Goal: Register for event/course

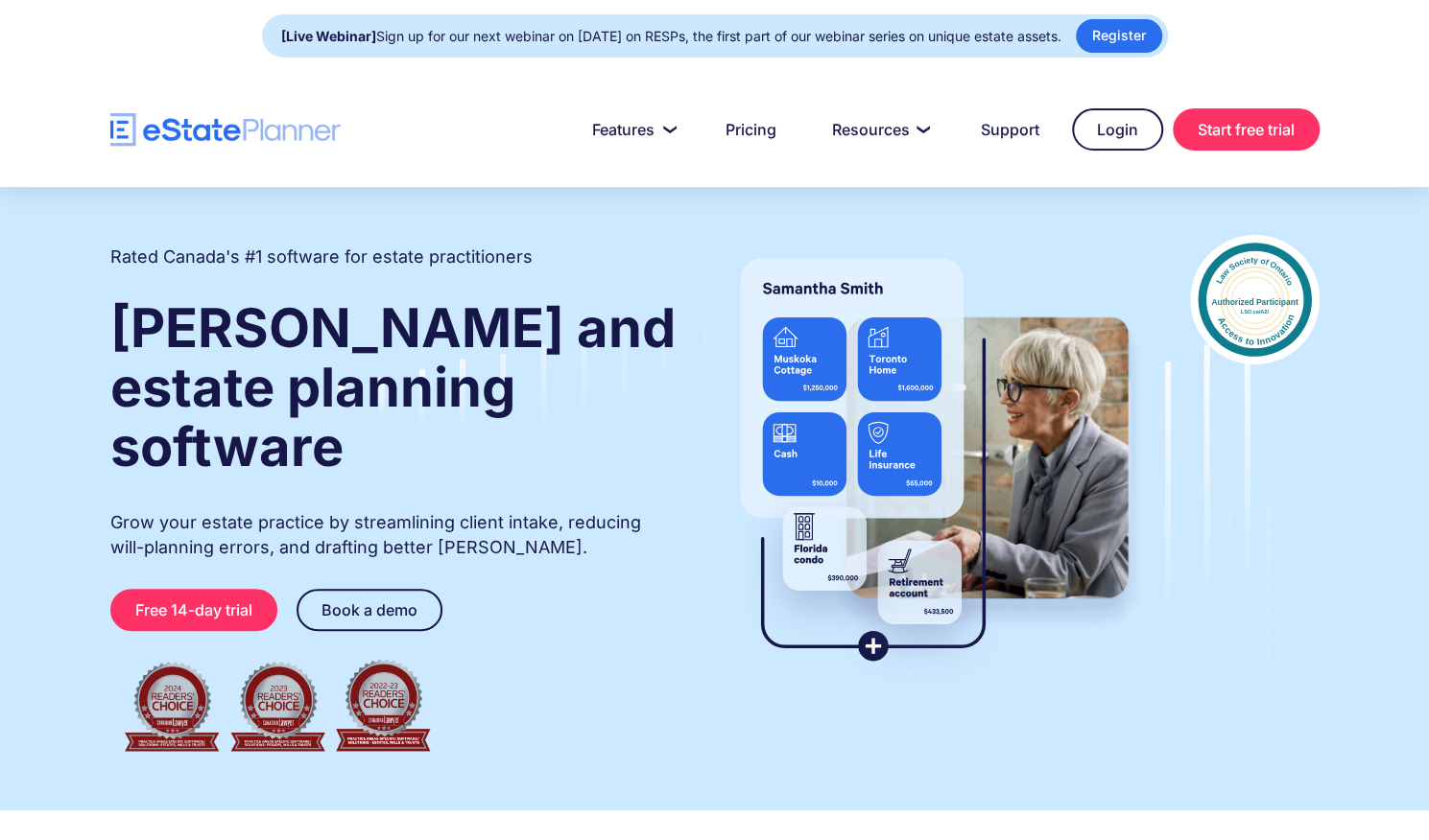
scroll to position [23, 0]
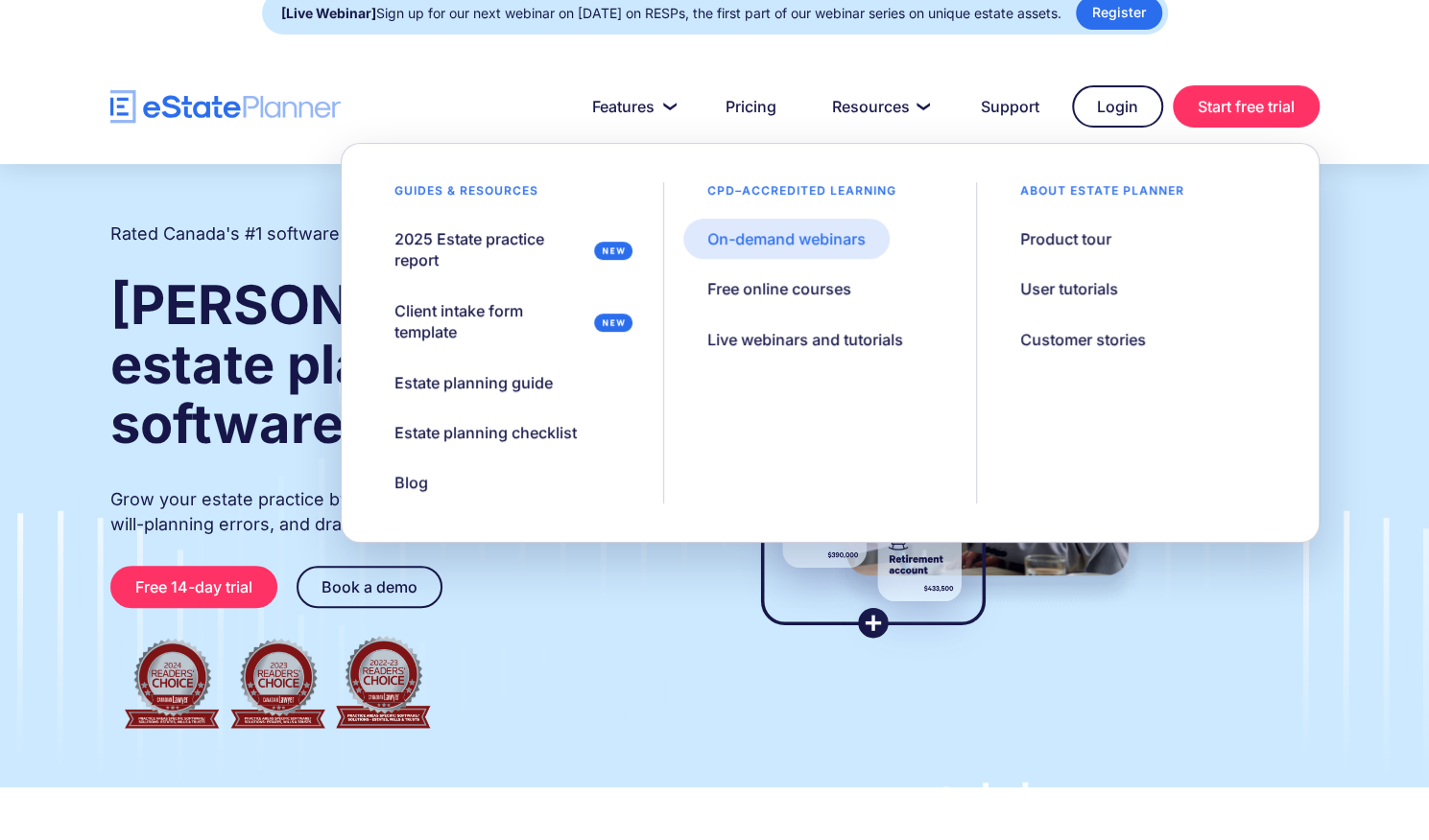
click at [830, 229] on div "On-demand webinars" at bounding box center [786, 239] width 159 height 21
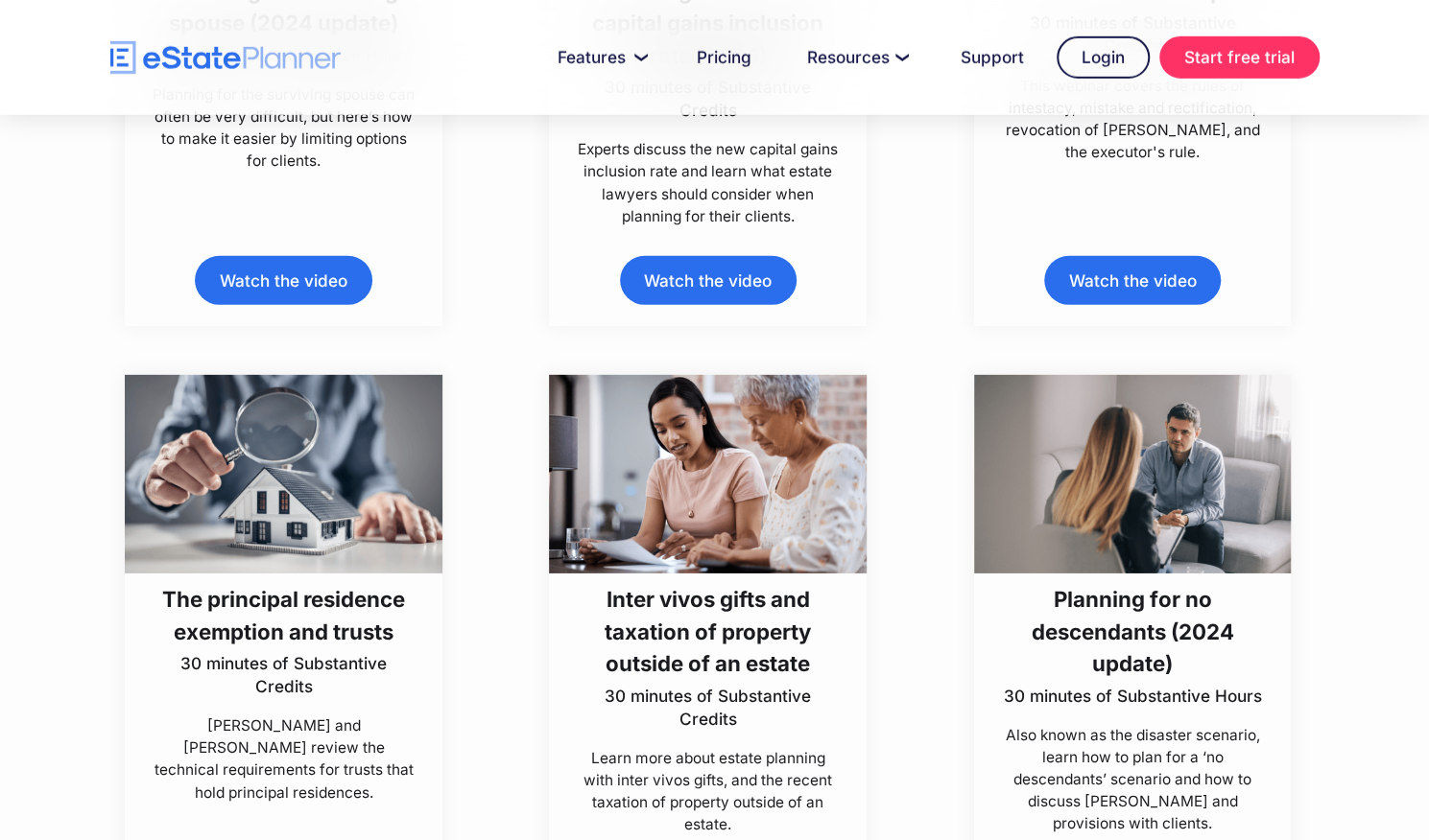
scroll to position [3316, 0]
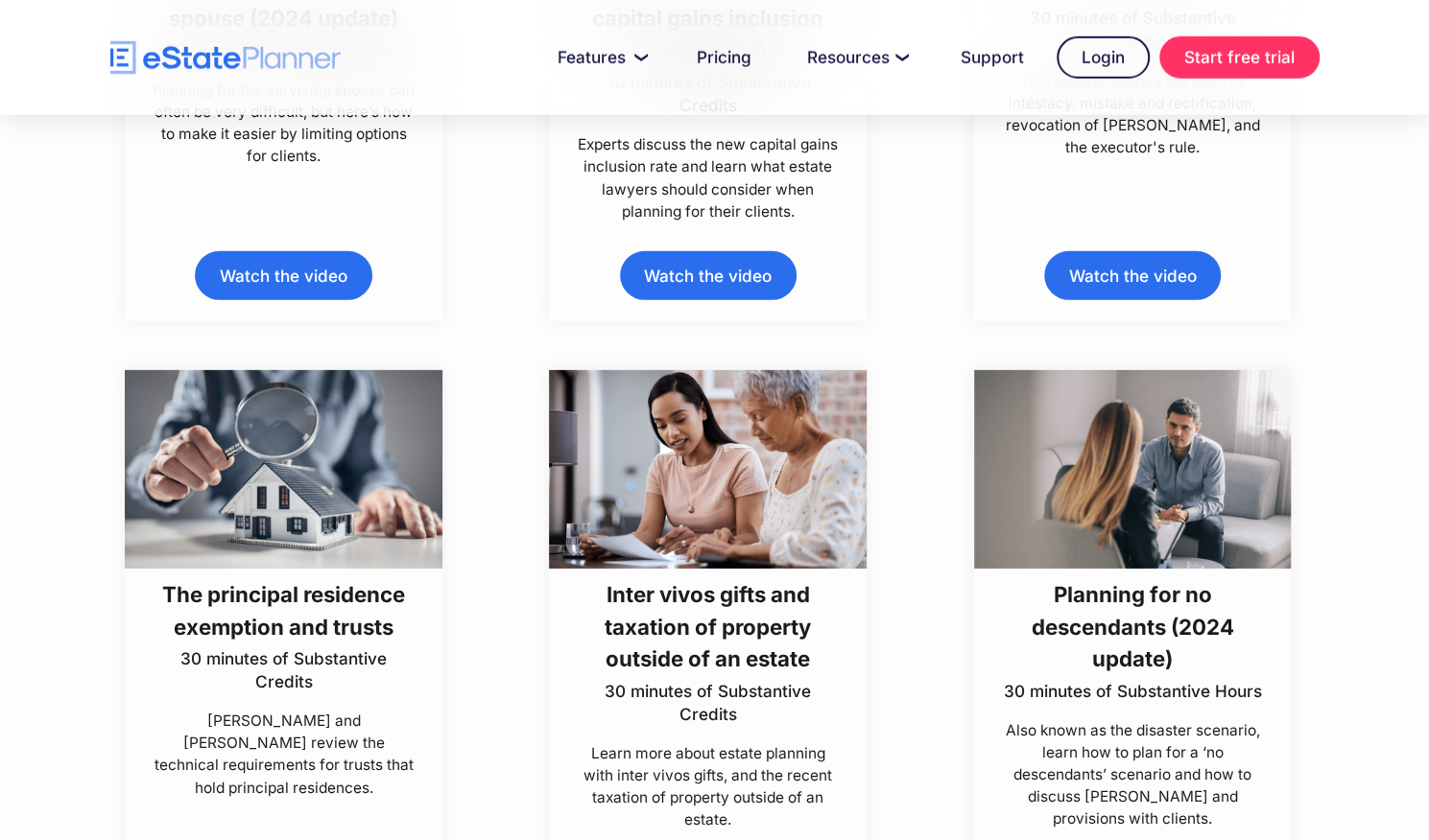
click at [729, 660] on h3 "Inter vivos gifts and taxation of property outside of an estate" at bounding box center [707, 626] width 265 height 96
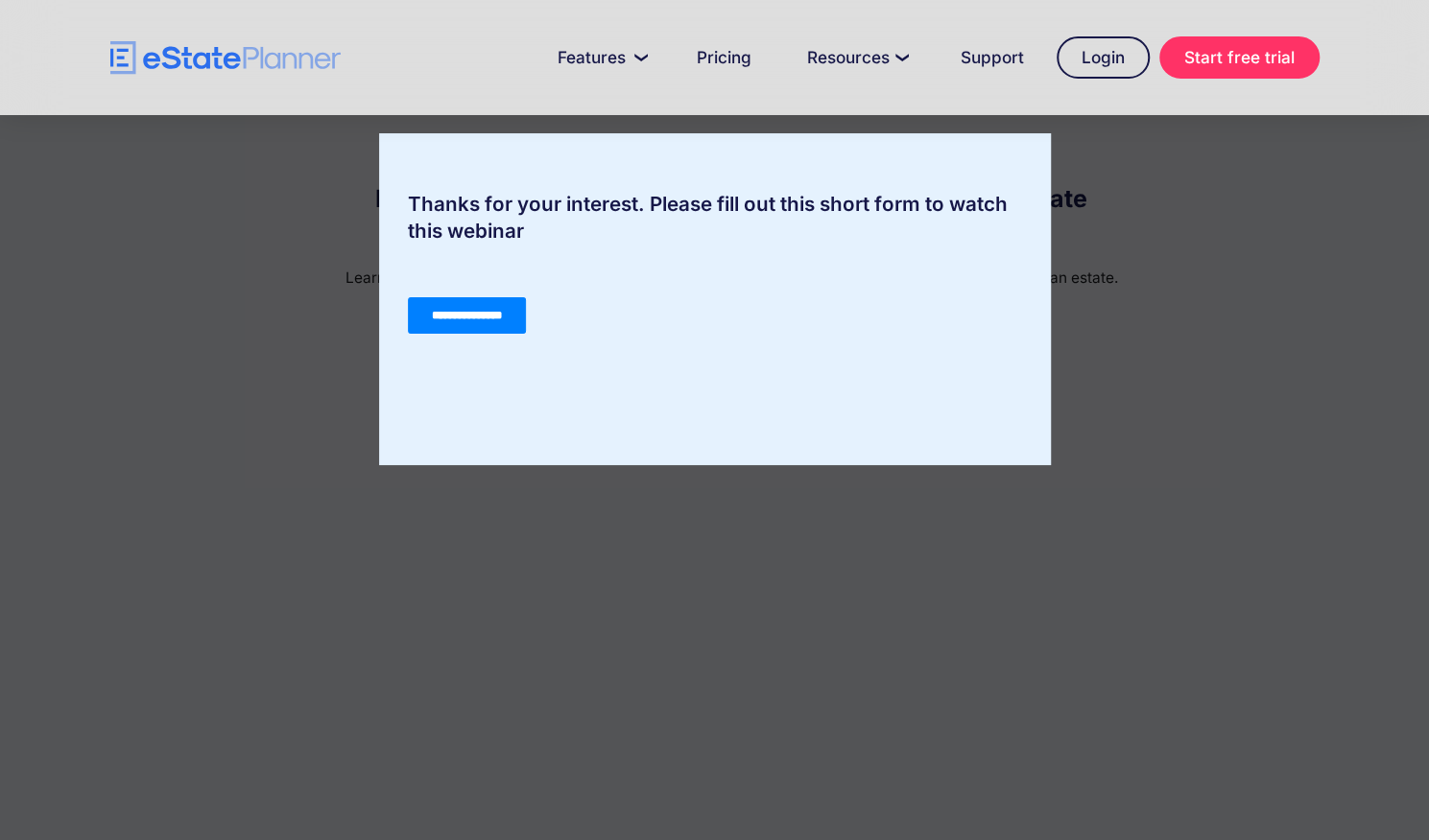
click at [507, 313] on input "**********" at bounding box center [466, 316] width 118 height 37
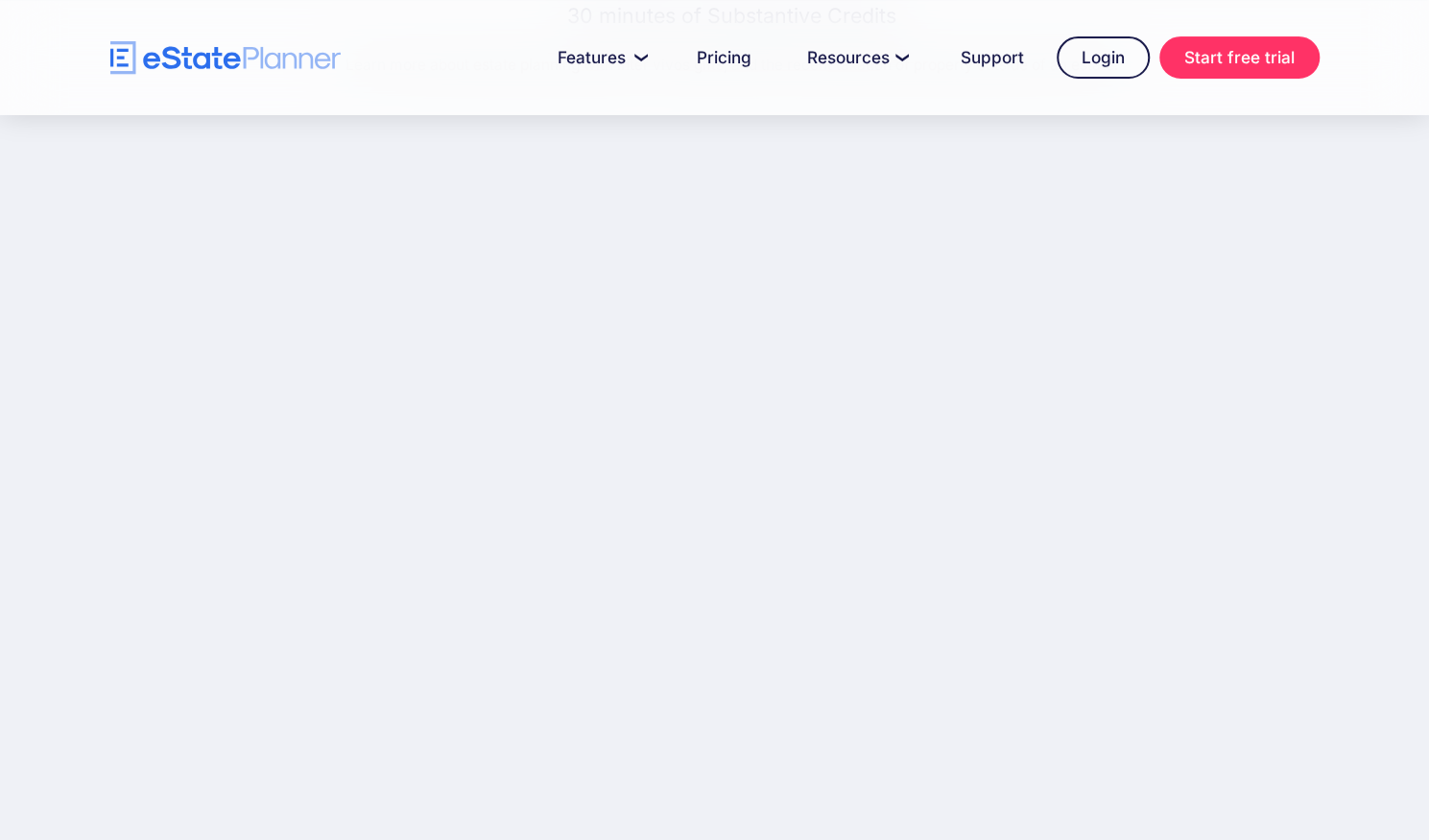
scroll to position [224, 0]
